Goal: Check status: Check status

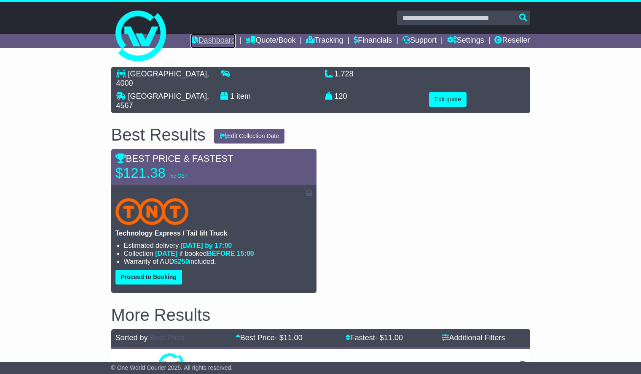
click at [205, 40] on link "Dashboard" at bounding box center [213, 41] width 45 height 14
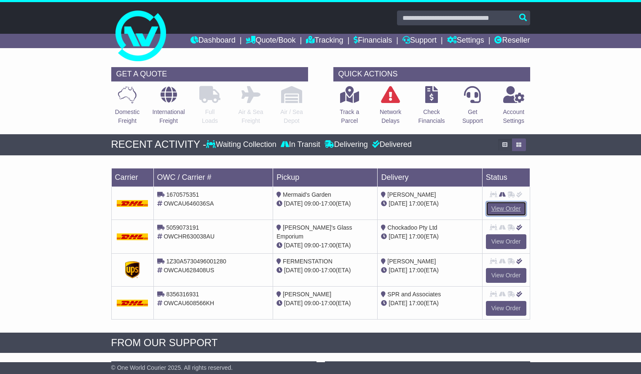
click at [520, 207] on link "View Order" at bounding box center [506, 208] width 40 height 15
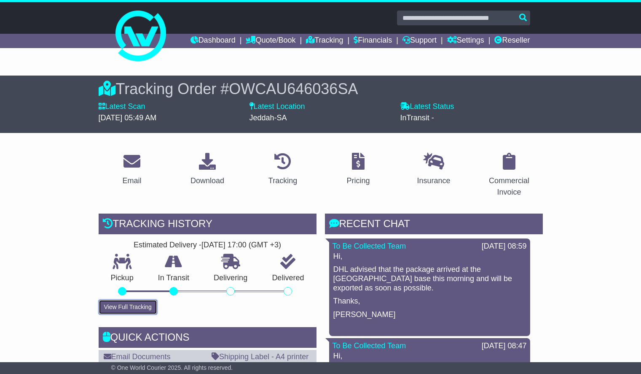
click at [130, 301] on button "View Full Tracking" at bounding box center [128, 306] width 59 height 15
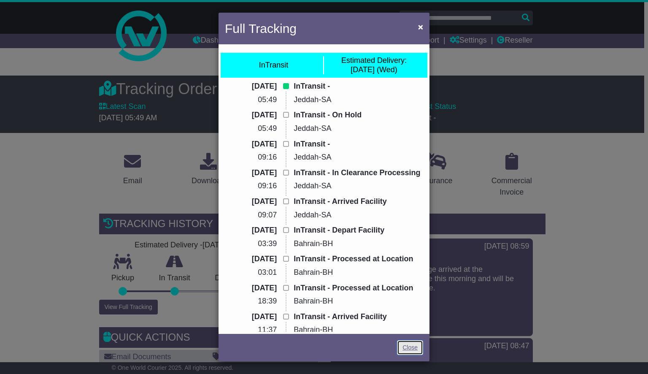
click at [415, 347] on link "Close" at bounding box center [410, 347] width 26 height 15
